Goal: Task Accomplishment & Management: Use online tool/utility

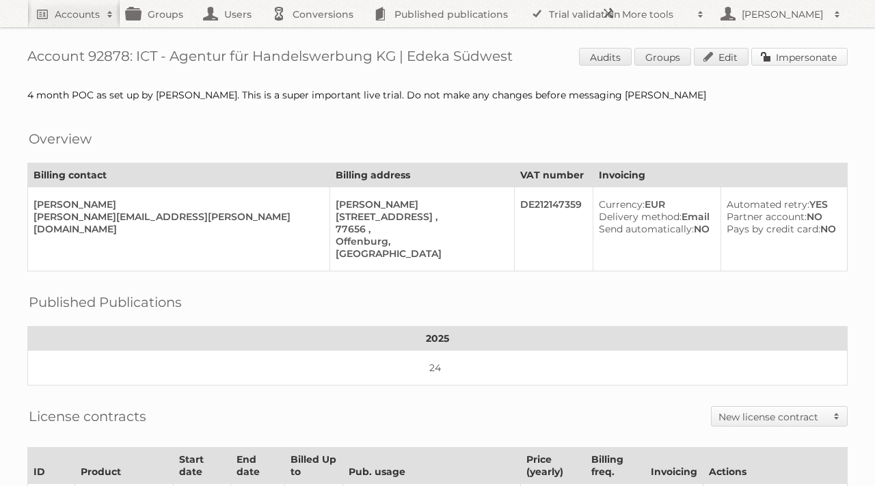
click at [783, 53] on link "Impersonate" at bounding box center [800, 57] width 96 height 18
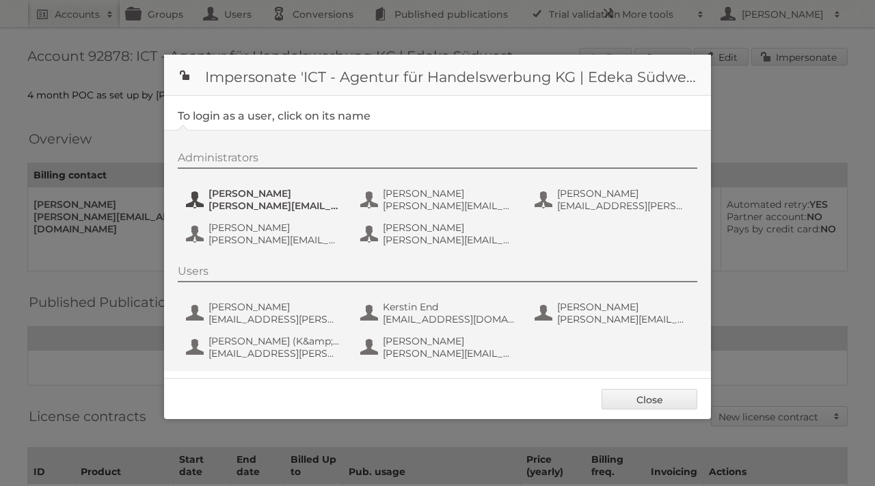
click at [300, 196] on span "Benjamin Discher" at bounding box center [275, 193] width 133 height 12
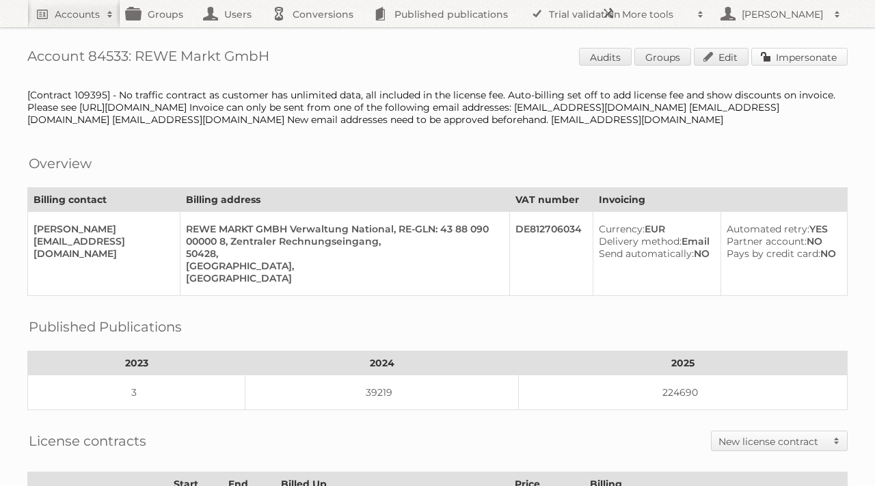
click at [793, 56] on link "Impersonate" at bounding box center [800, 57] width 96 height 18
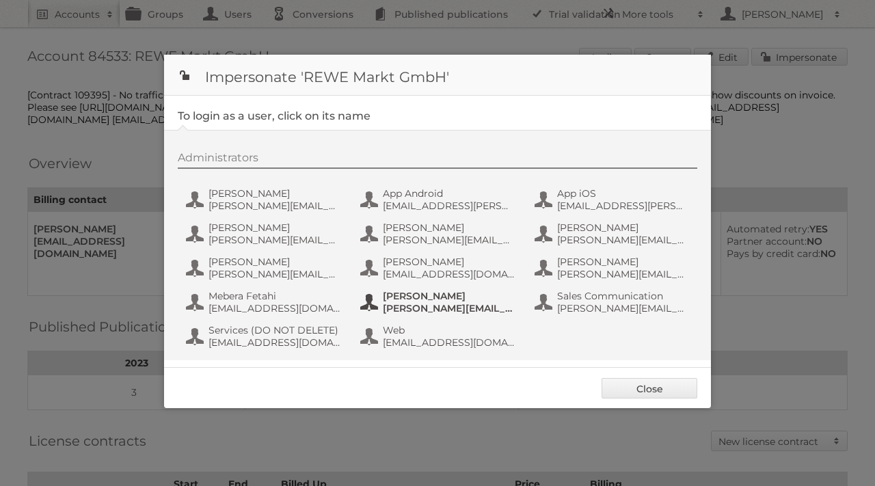
click at [418, 301] on span "[PERSON_NAME]" at bounding box center [449, 296] width 133 height 12
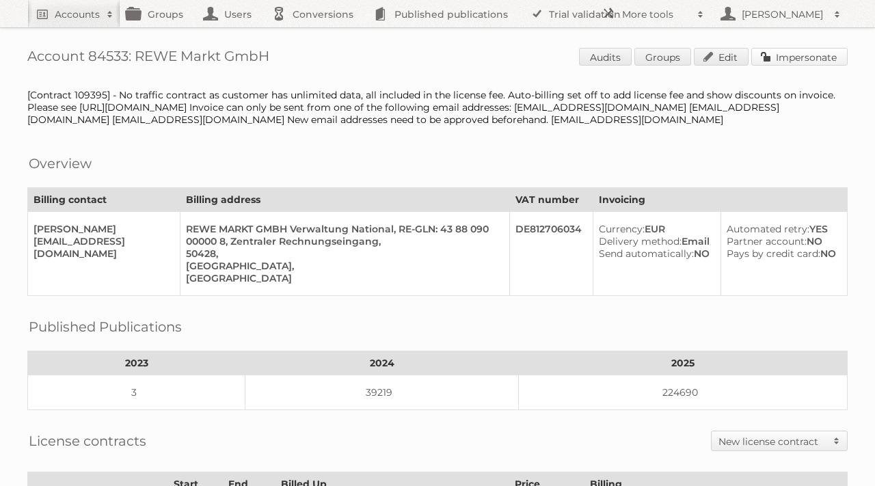
click at [768, 57] on link "Impersonate" at bounding box center [800, 57] width 96 height 18
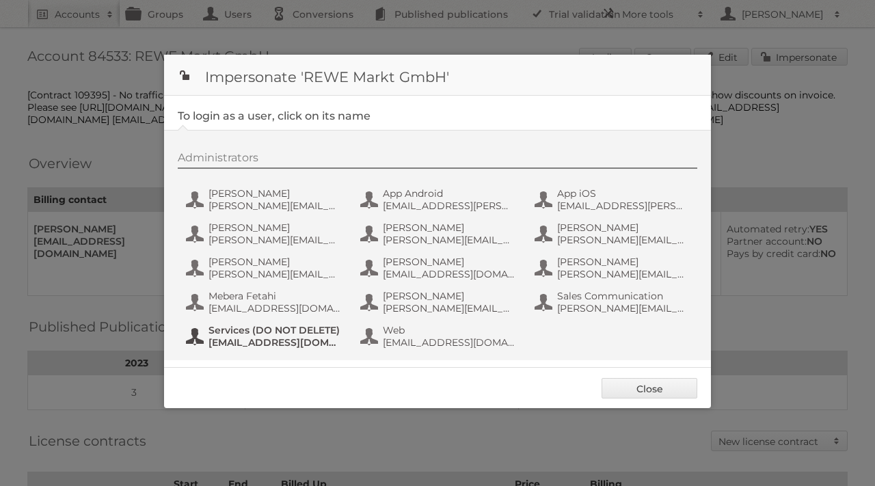
click at [260, 338] on span "[EMAIL_ADDRESS][DOMAIN_NAME]" at bounding box center [275, 343] width 133 height 12
